Goal: Navigation & Orientation: Find specific page/section

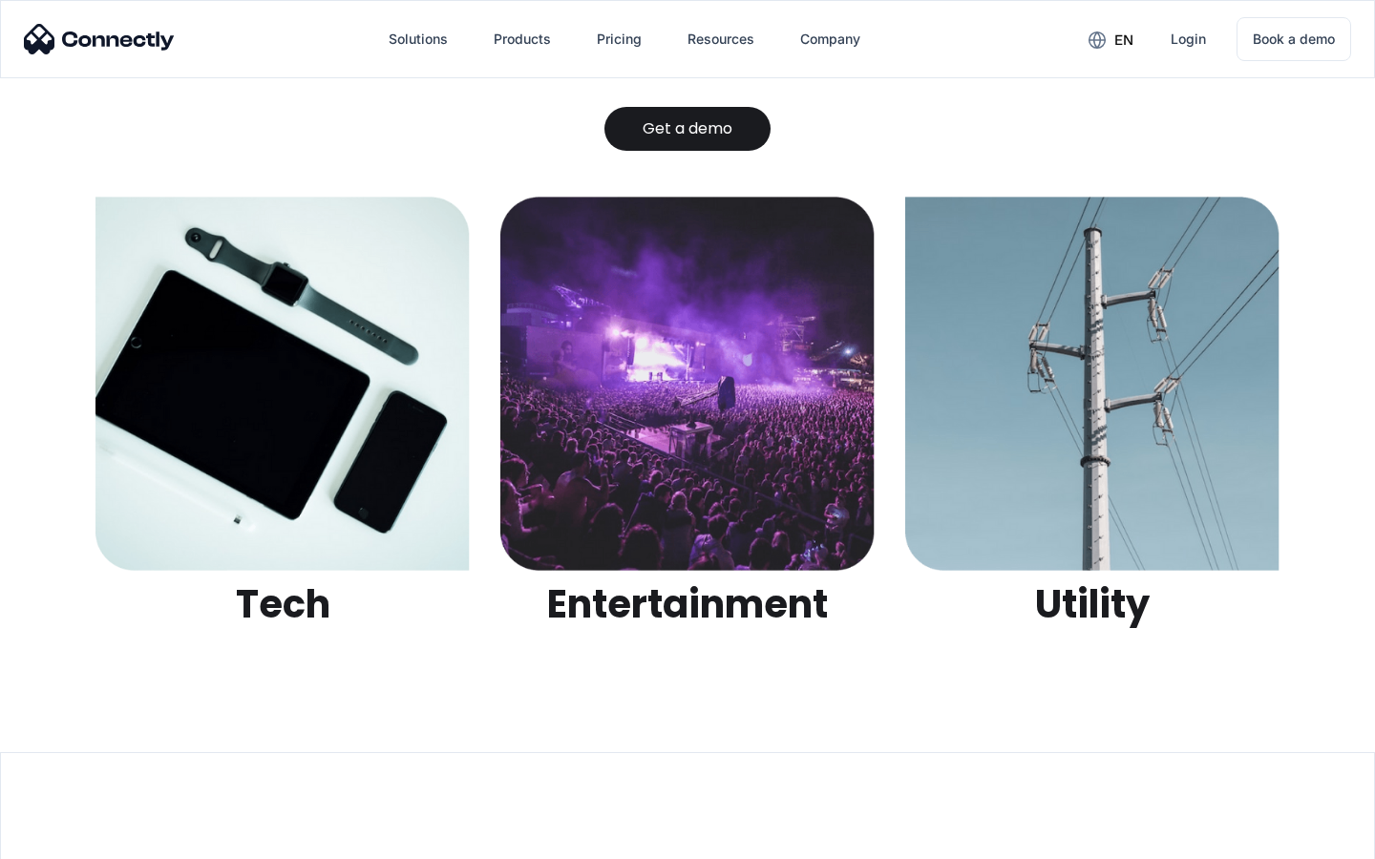
scroll to position [6024, 0]
